Goal: Task Accomplishment & Management: Manage account settings

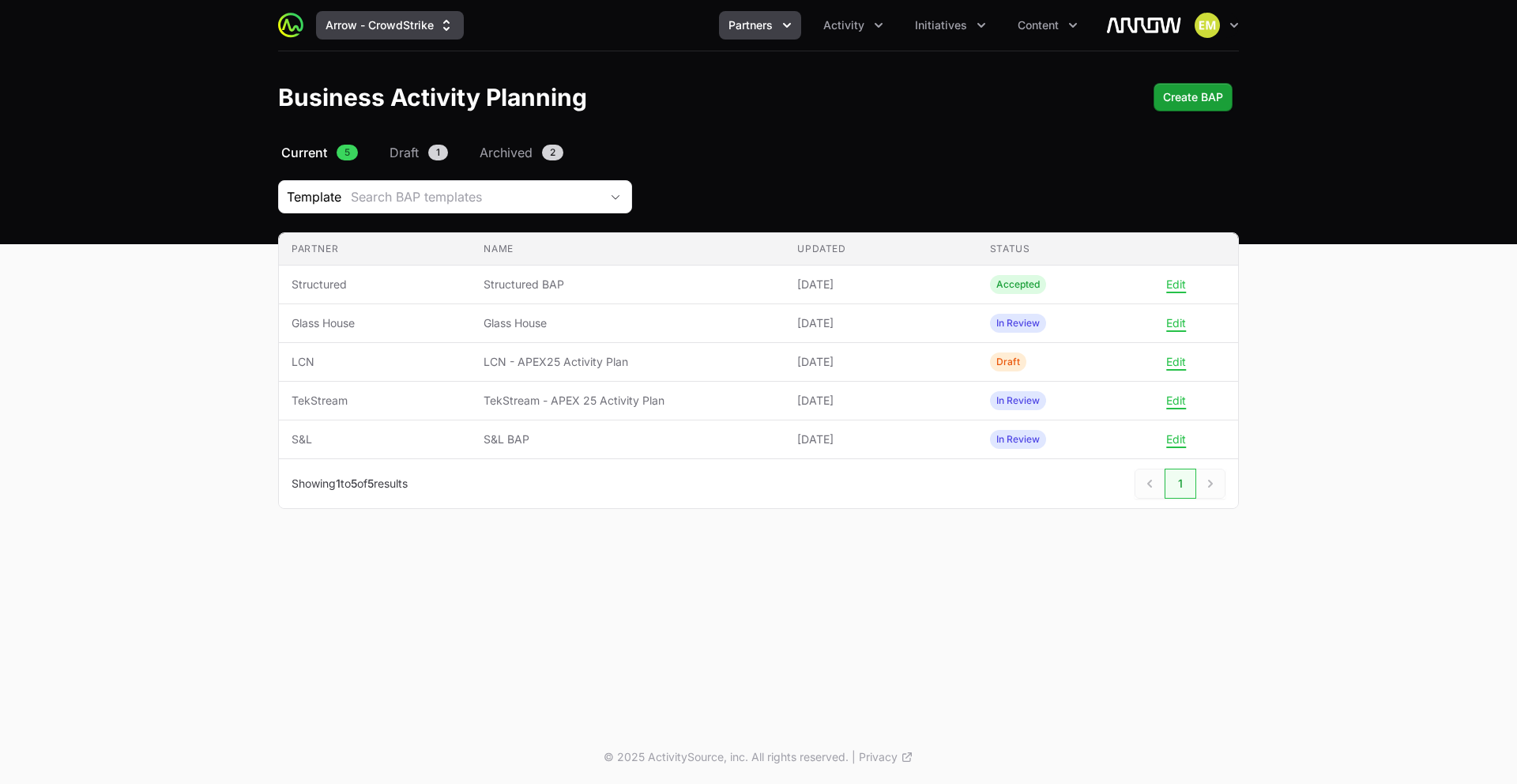
click at [365, 39] on button "Arrow - CrowdStrike" at bounding box center [389, 25] width 148 height 28
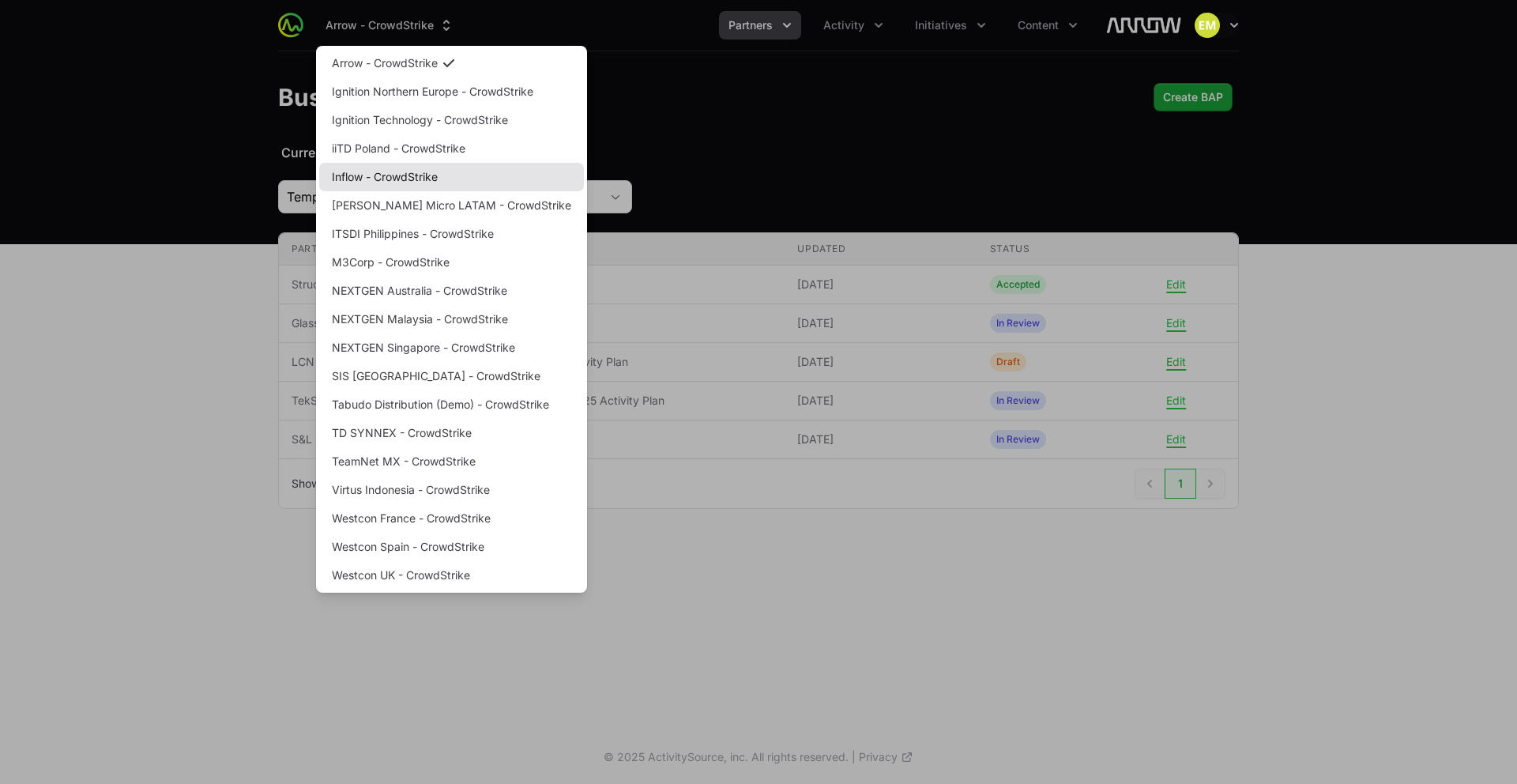
click at [384, 172] on link "Inflow - CrowdStrike" at bounding box center [451, 177] width 265 height 28
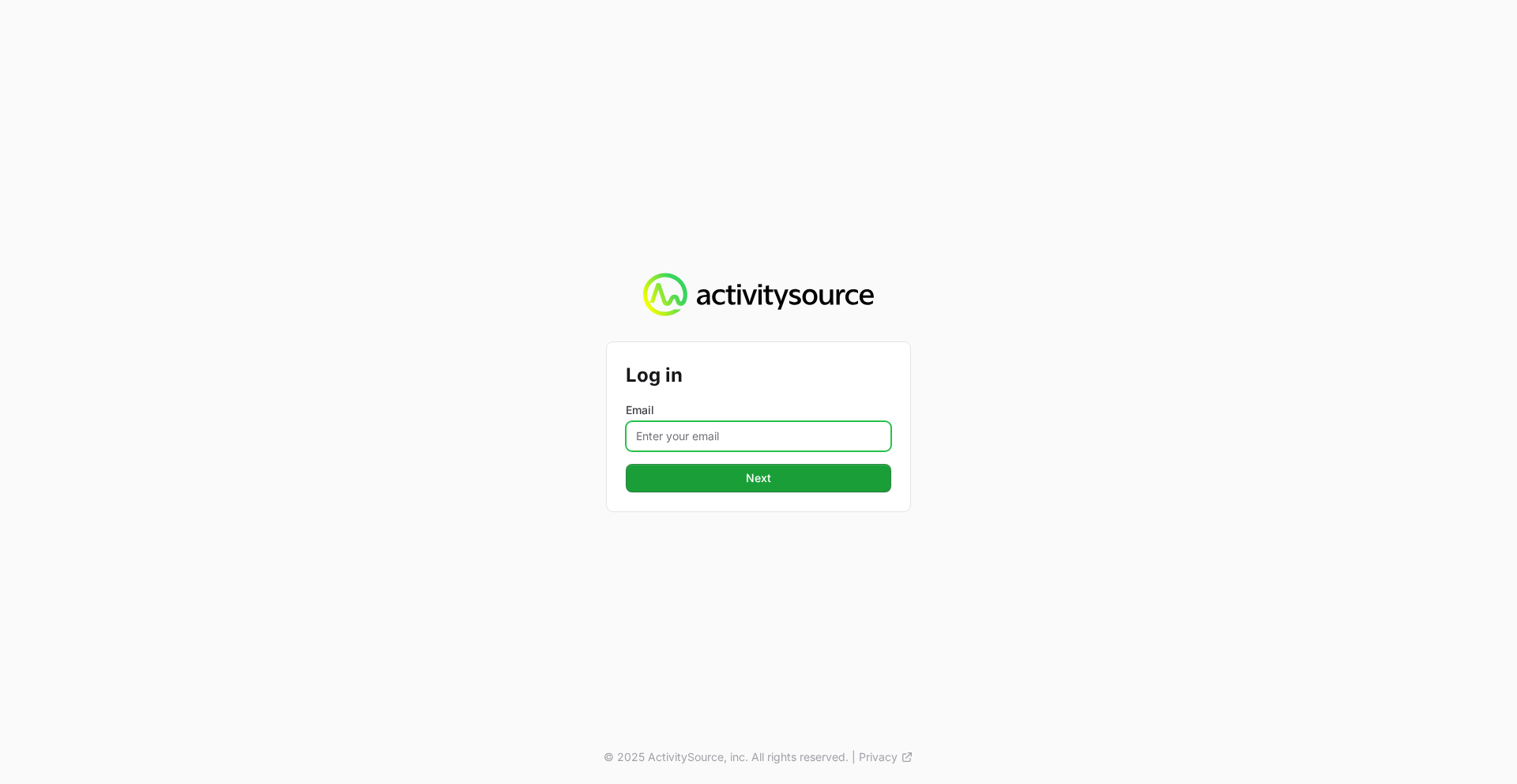
click at [658, 434] on input "Email" at bounding box center [758, 436] width 266 height 30
type input "[PERSON_NAME][EMAIL_ADDRESS][PERSON_NAME][DOMAIN_NAME]"
click at [626, 464] on button "Next" at bounding box center [758, 478] width 266 height 28
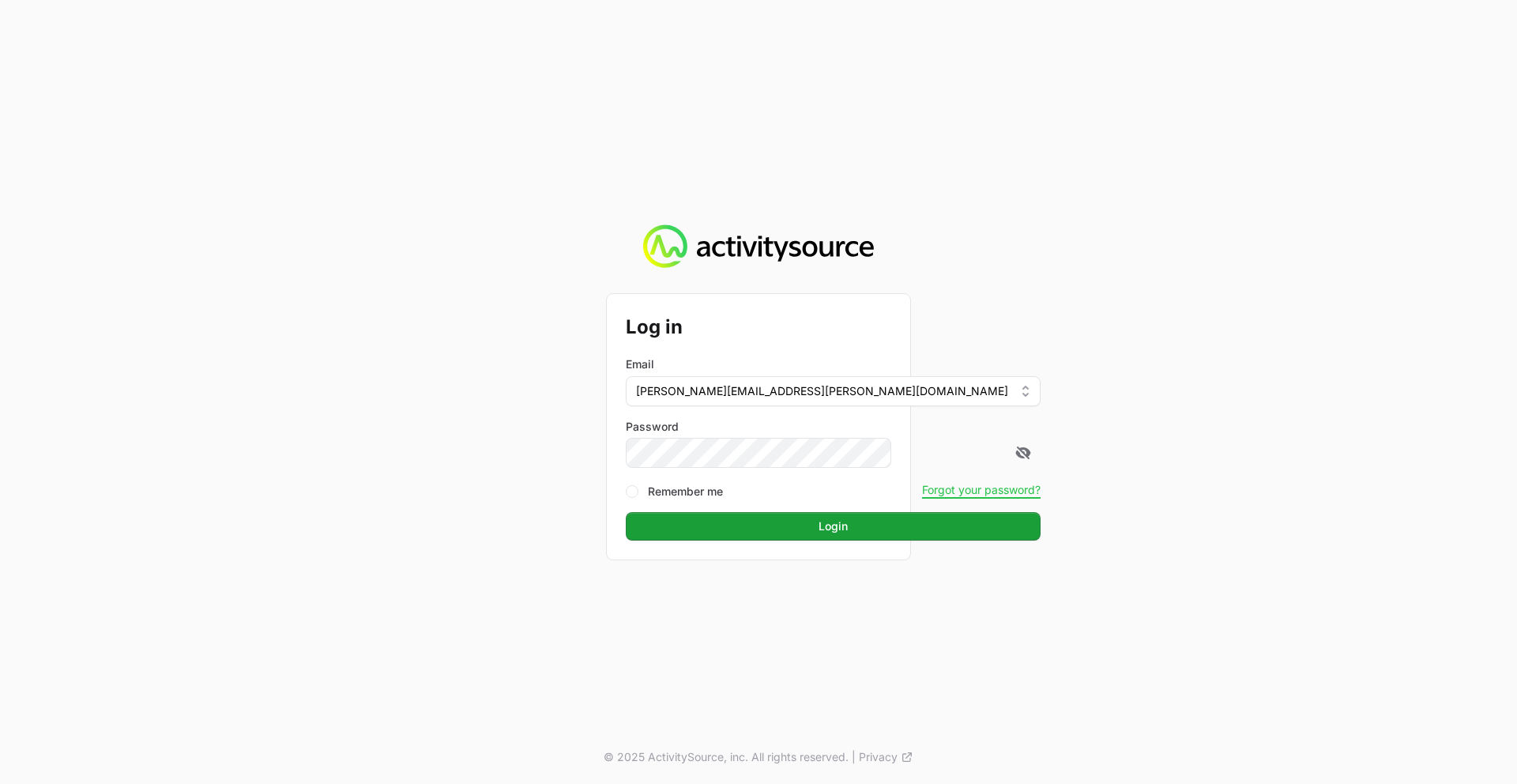
click at [626, 512] on button "Login" at bounding box center [833, 527] width 415 height 28
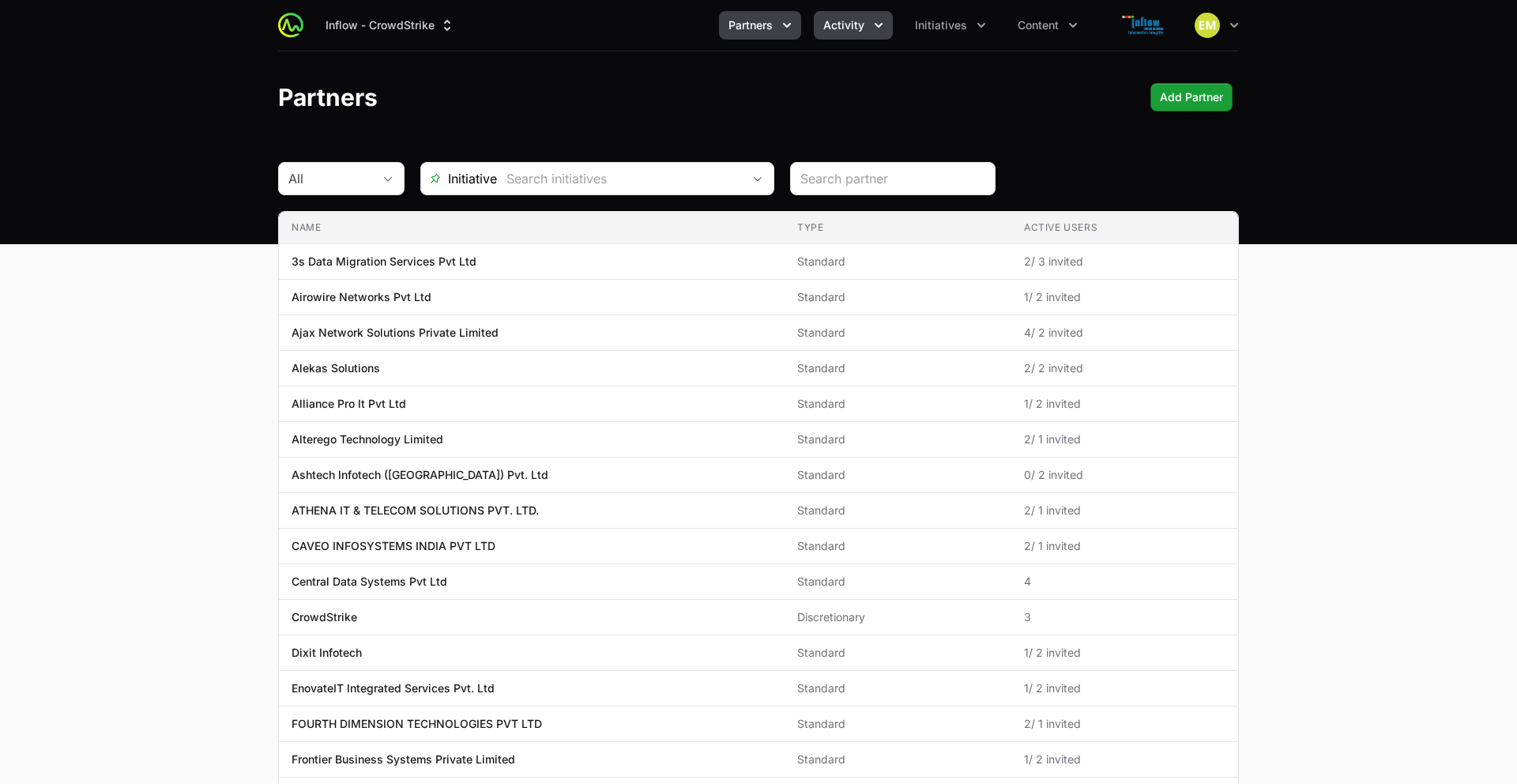
click at [866, 21] on button "Activity" at bounding box center [853, 25] width 79 height 28
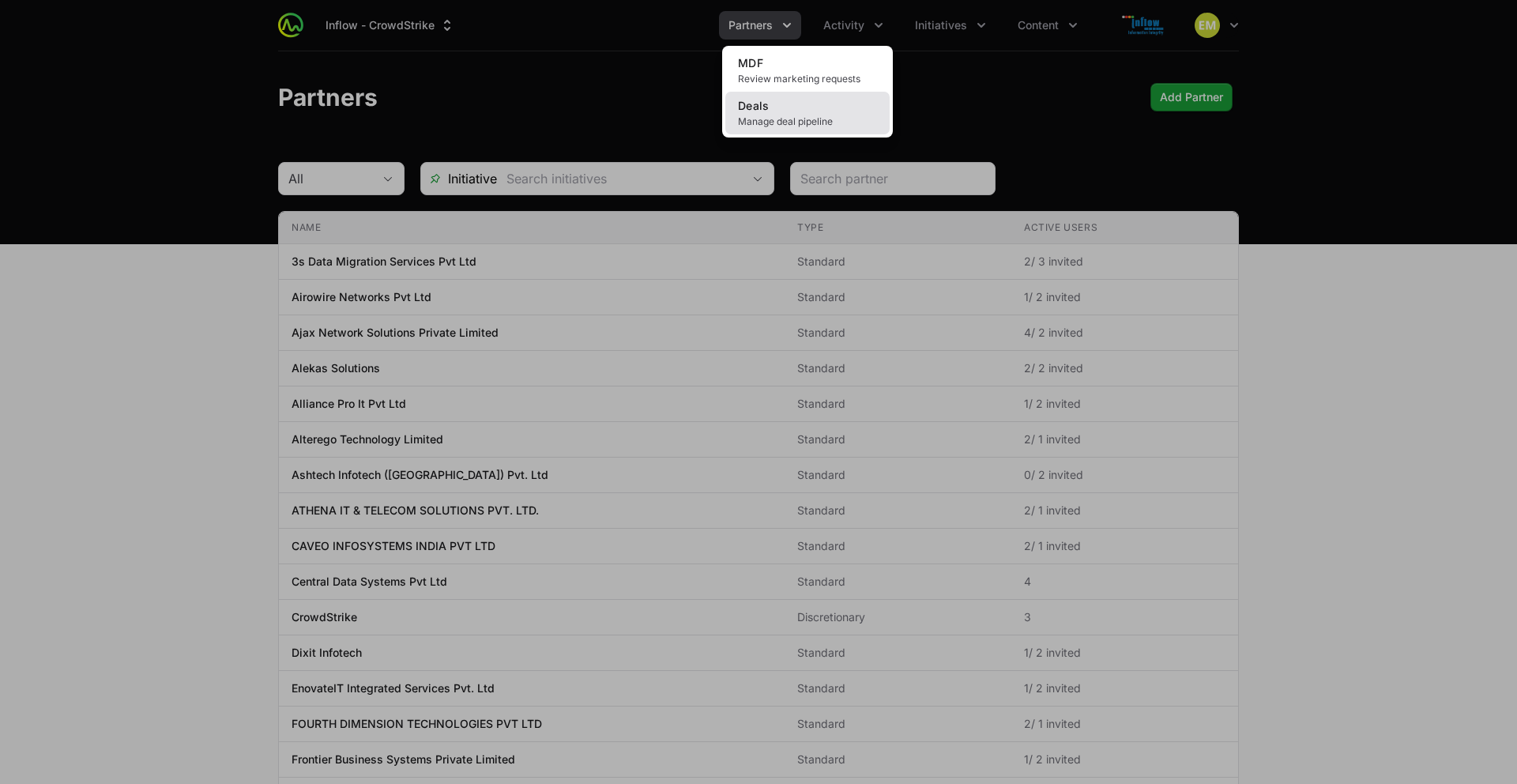
click at [800, 126] on span "Manage deal pipeline" at bounding box center [807, 121] width 139 height 12
